Goal: Transaction & Acquisition: Purchase product/service

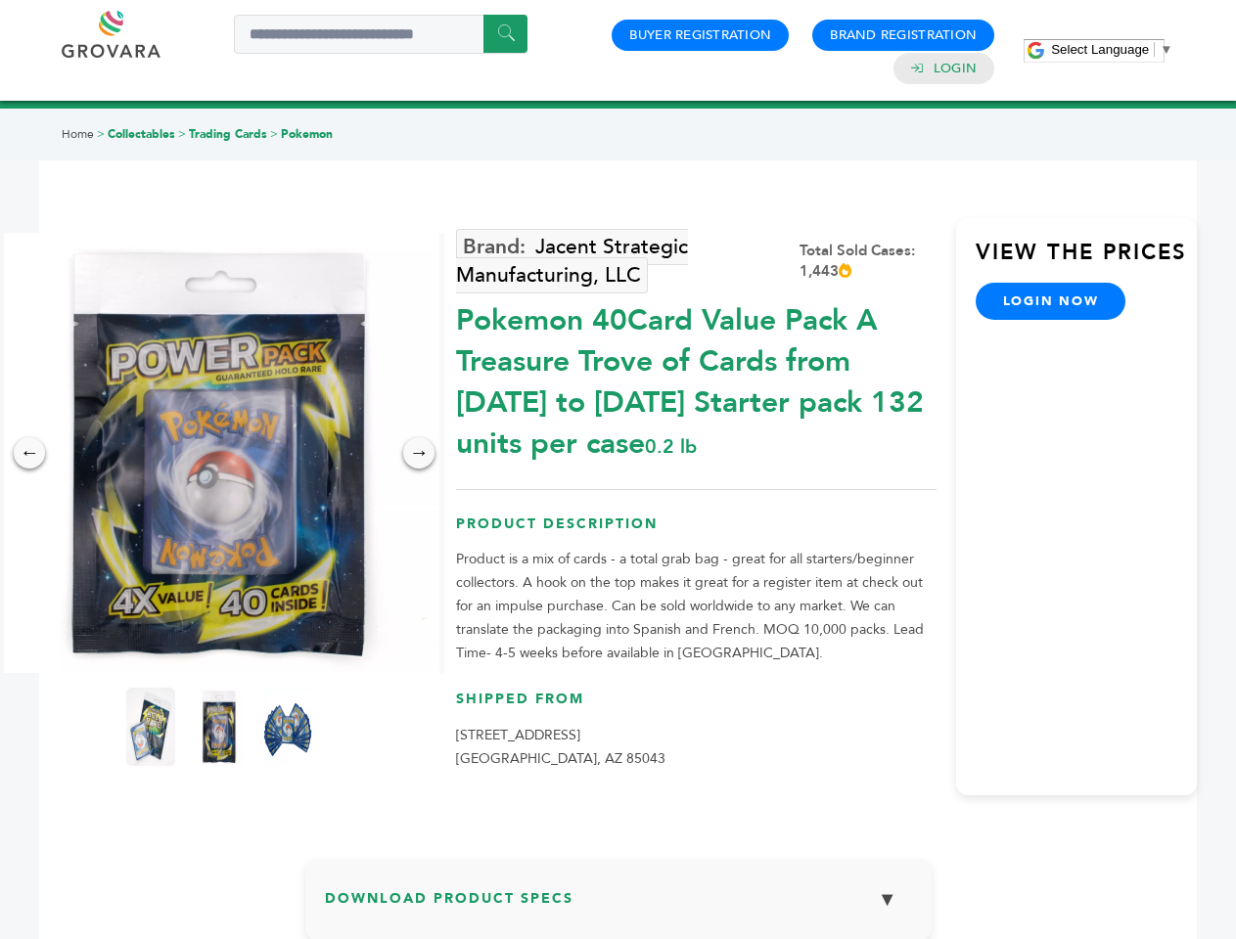
click at [1111, 49] on span "Select Language" at bounding box center [1100, 49] width 98 height 15
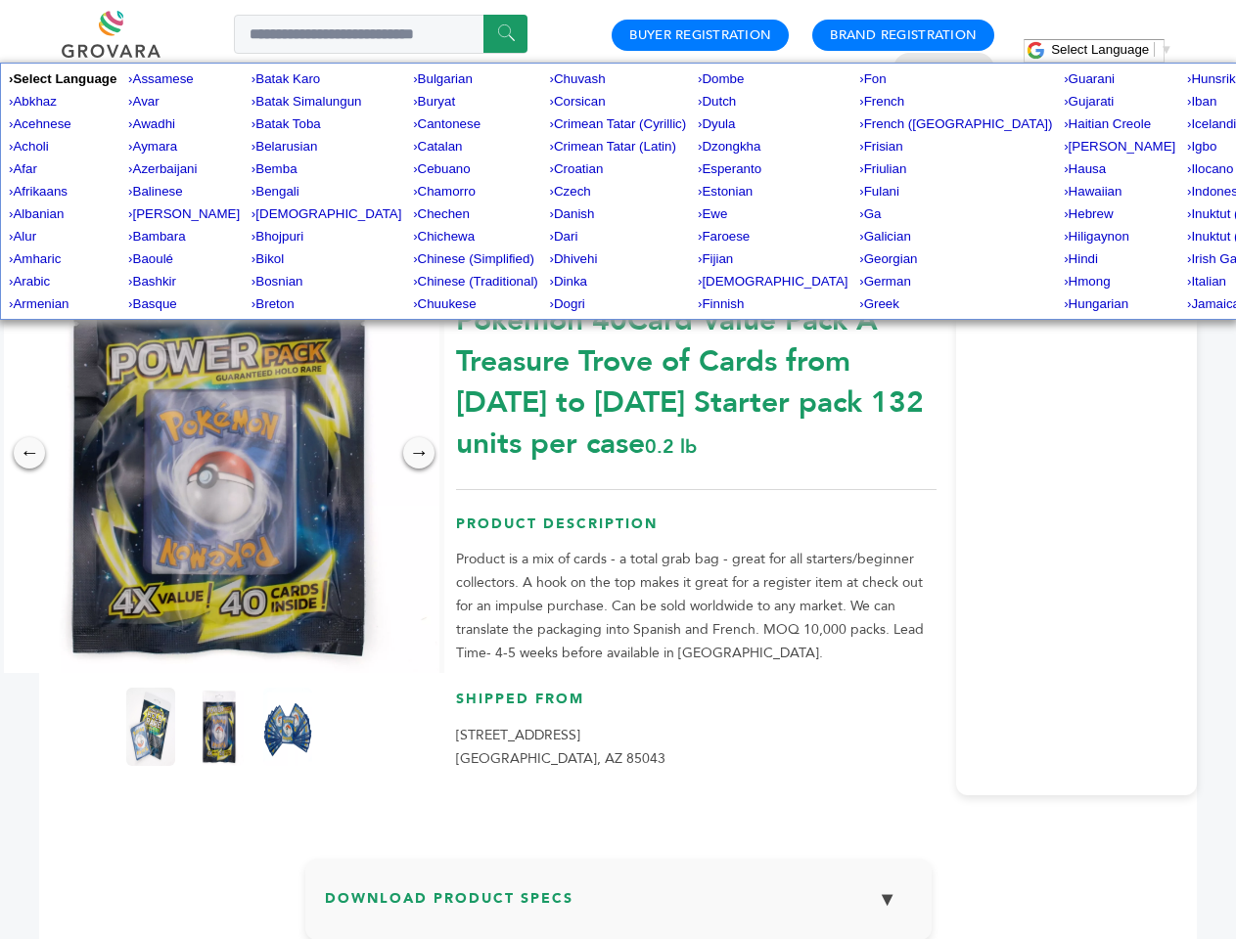
click at [219, 453] on img at bounding box center [219, 453] width 440 height 440
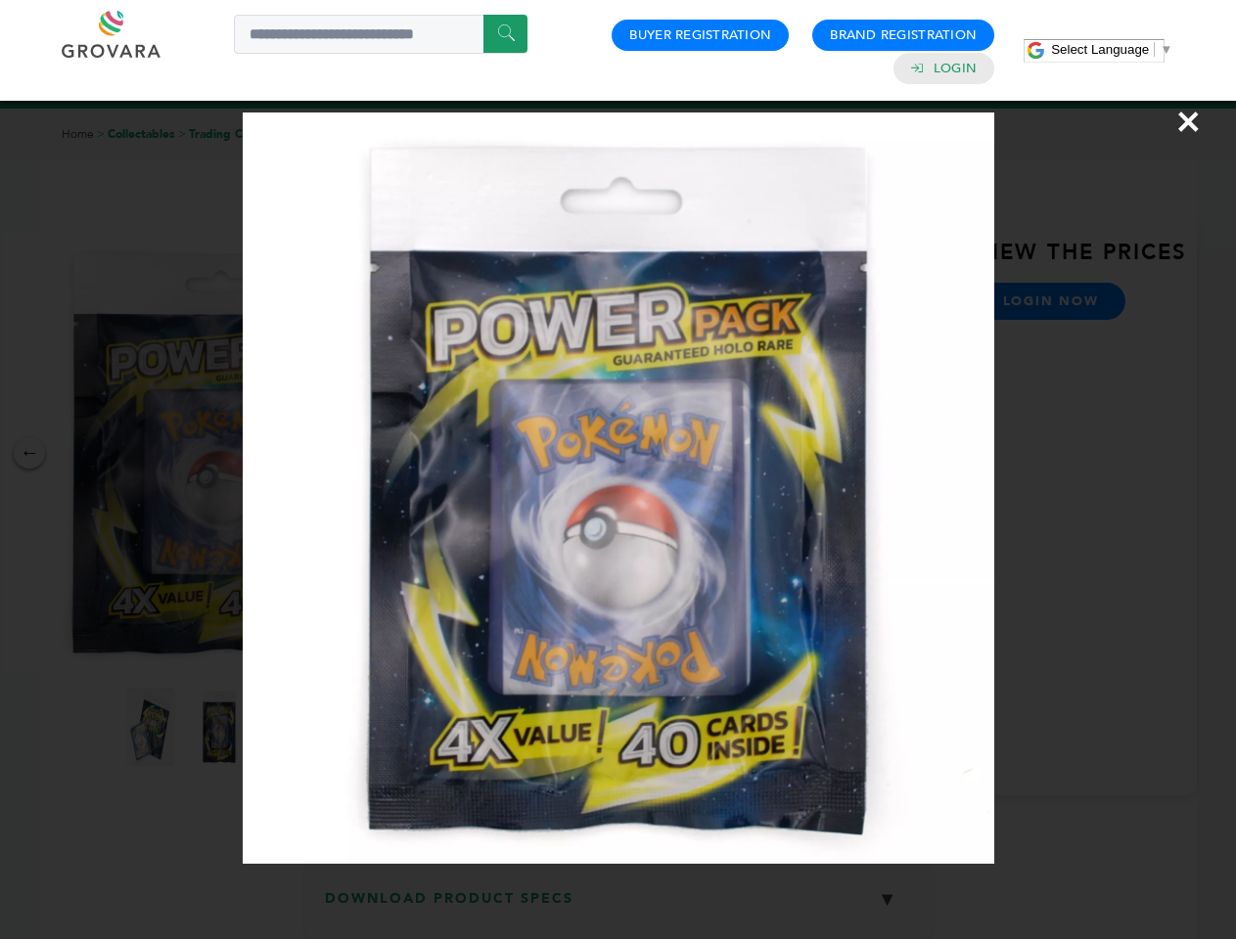
click at [29, 453] on div "×" at bounding box center [618, 469] width 1236 height 939
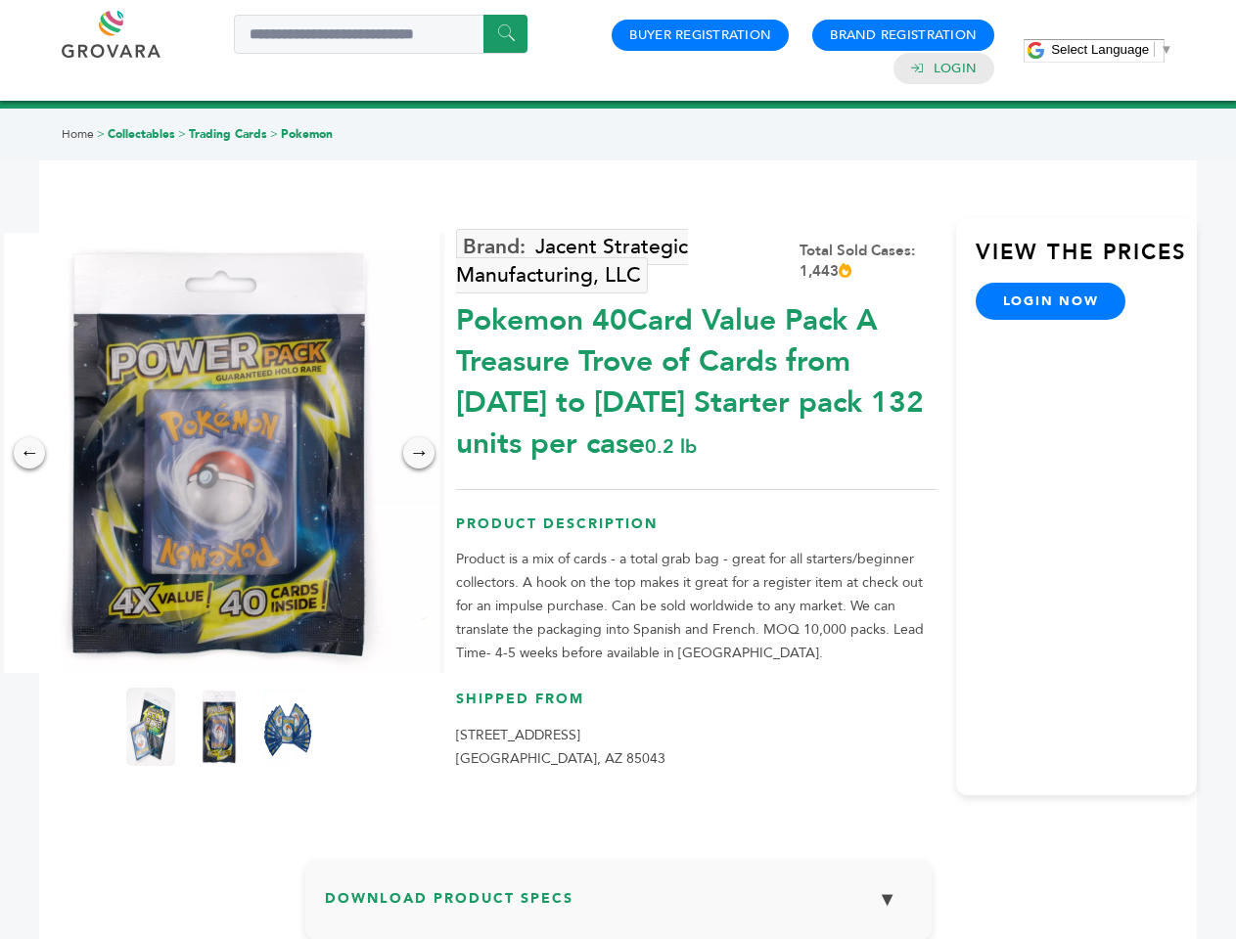
click at [419, 453] on div "→" at bounding box center [418, 452] width 31 height 31
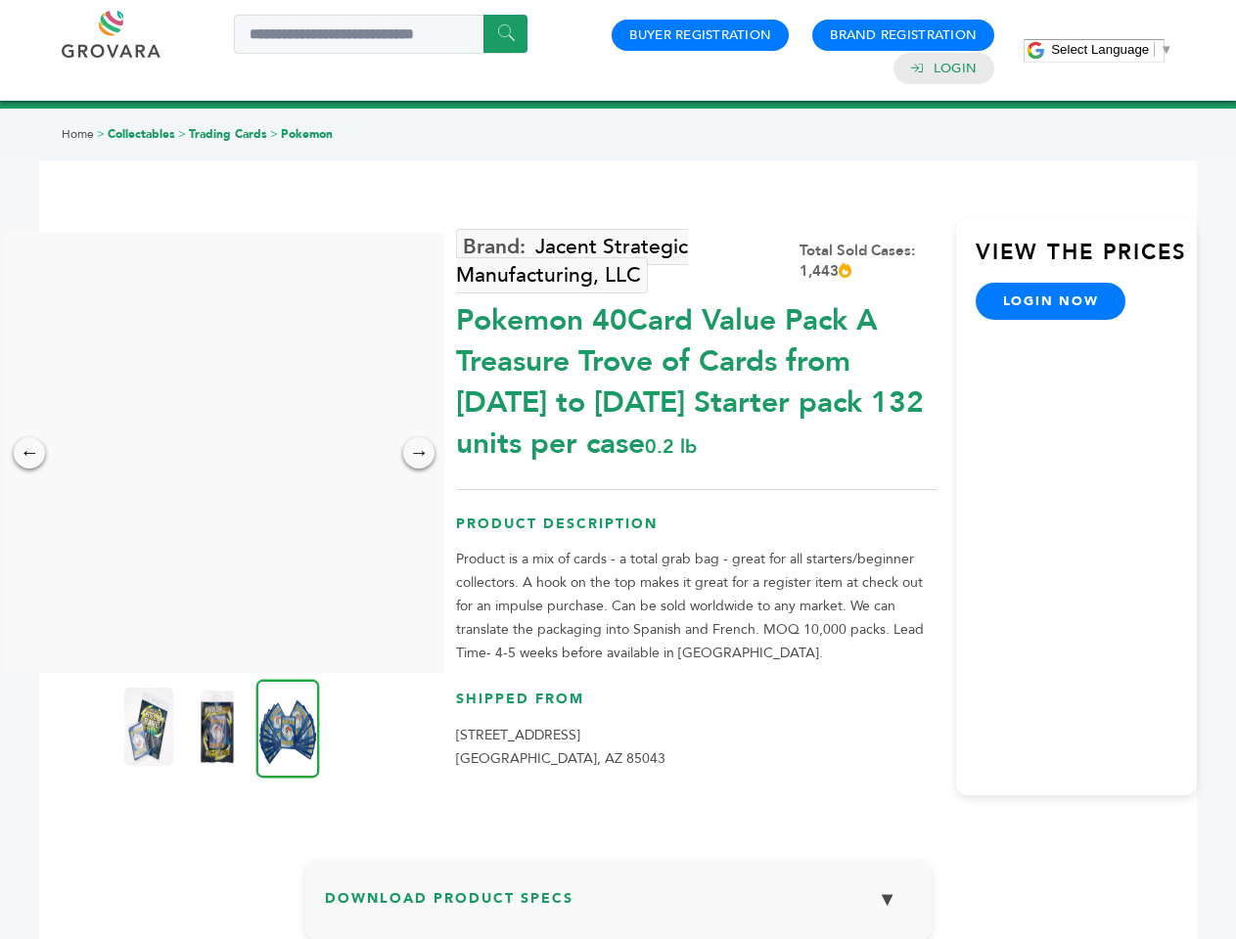
click at [151, 727] on img at bounding box center [148, 727] width 49 height 78
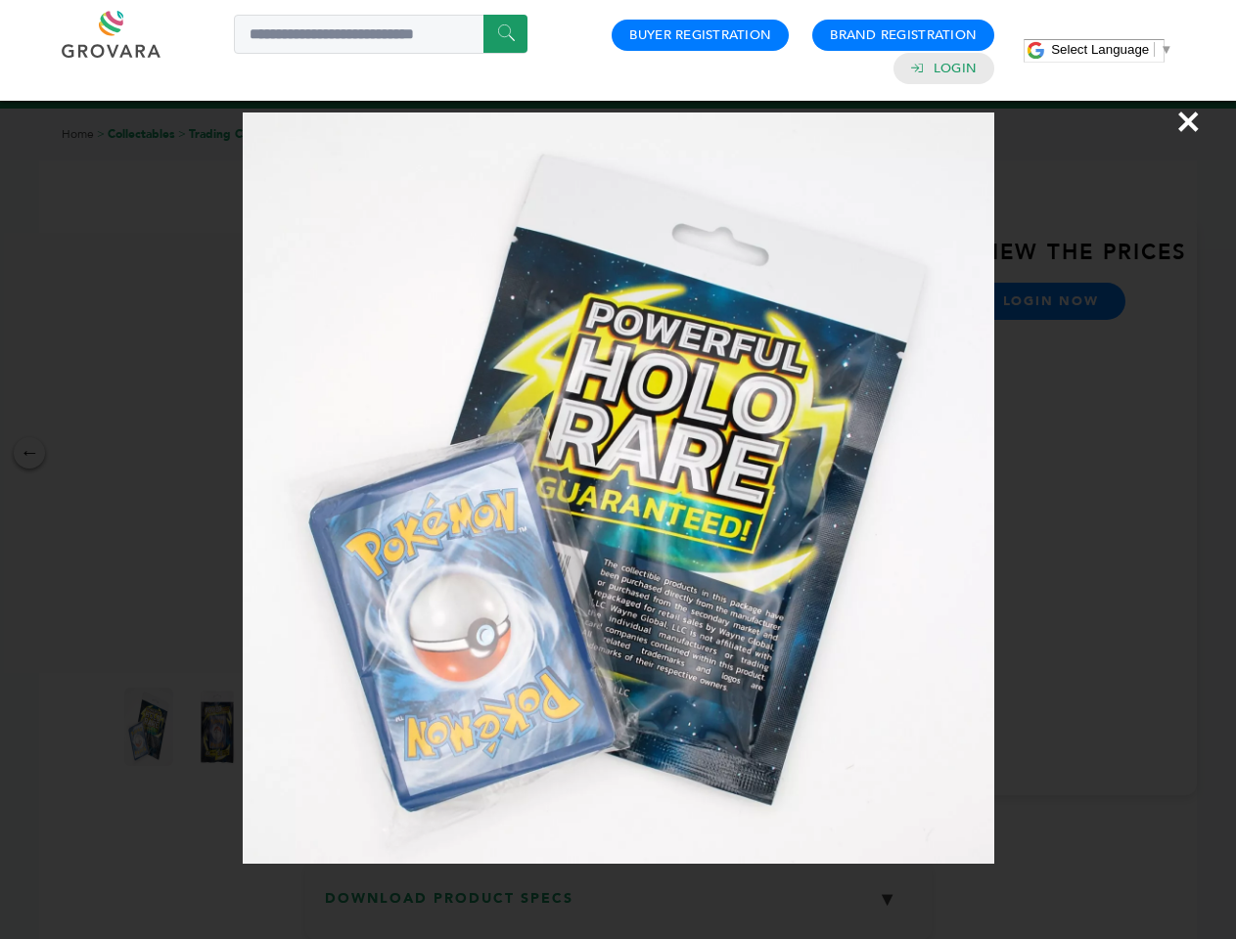
click at [219, 727] on div "×" at bounding box center [618, 469] width 1236 height 939
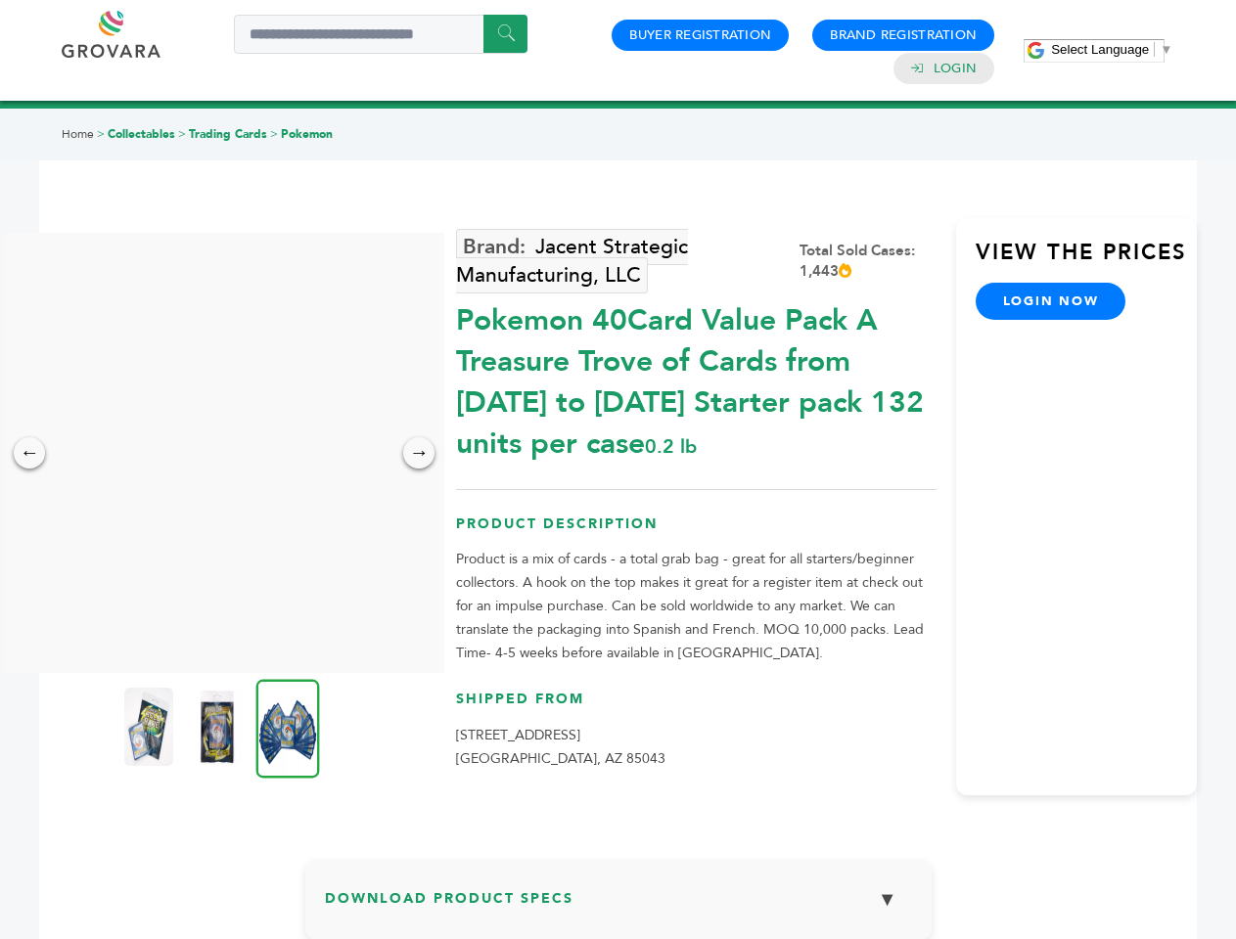
click at [288, 727] on img at bounding box center [288, 728] width 64 height 99
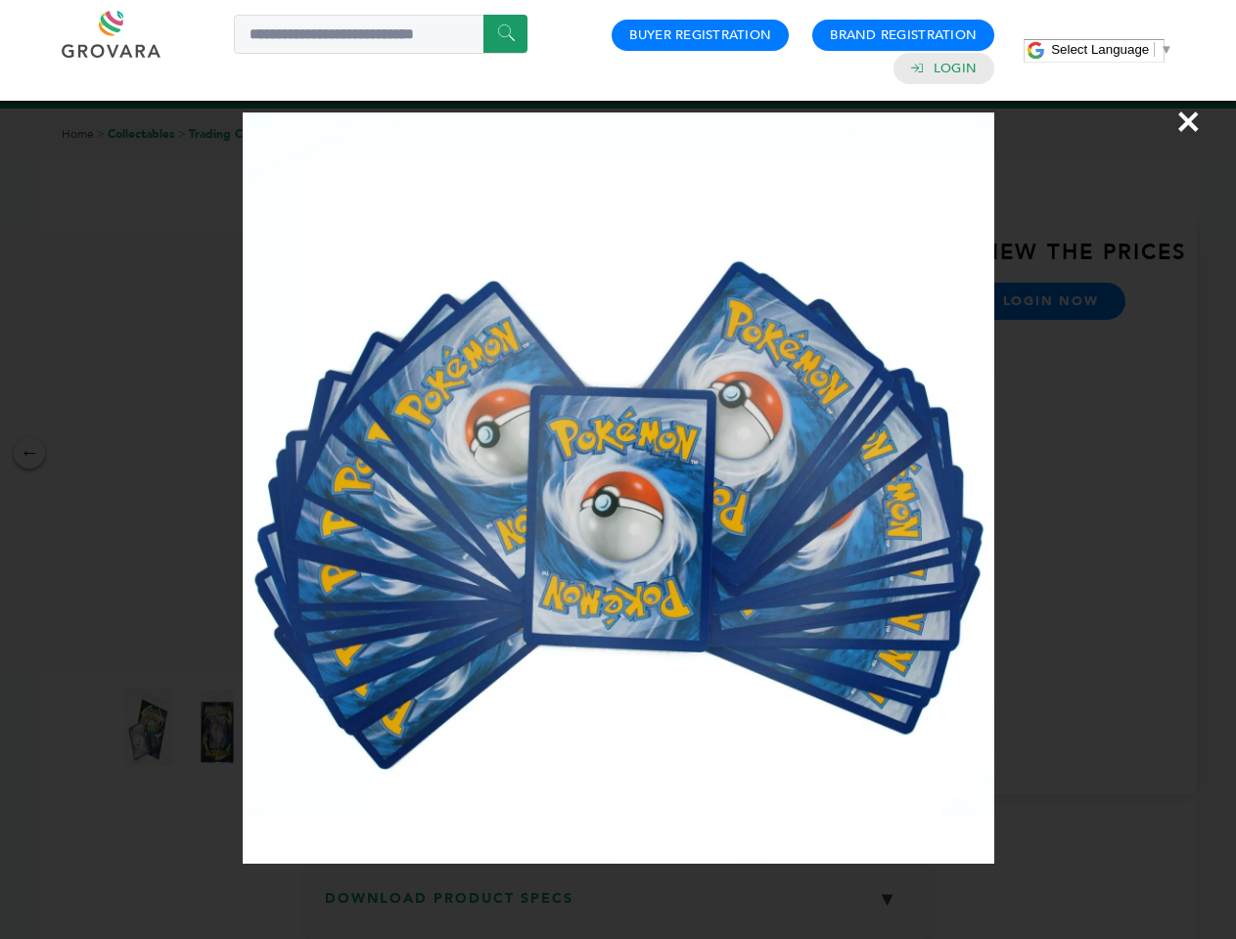
click at [618, 907] on div "×" at bounding box center [618, 469] width 1236 height 939
